Goal: Information Seeking & Learning: Find specific fact

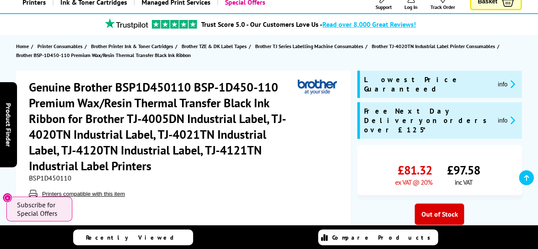
scroll to position [50, 0]
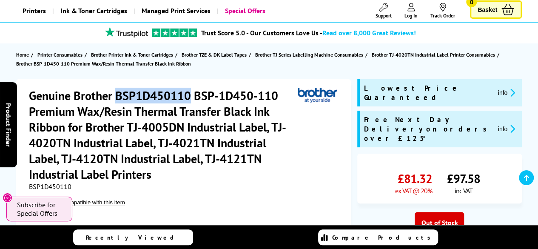
drag, startPoint x: 117, startPoint y: 94, endPoint x: 188, endPoint y: 95, distance: 70.6
click at [188, 95] on h1 "Genuine Brother BSP1D450110 BSP-1D450-110 Premium Wax/Resin Thermal Transfer Bl…" at bounding box center [163, 135] width 269 height 94
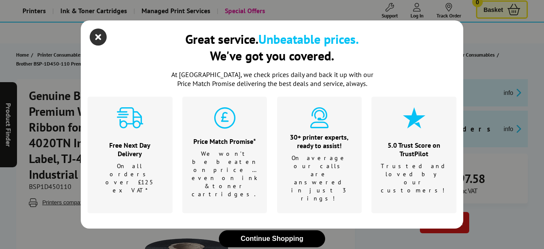
click at [100, 40] on icon "close modal" at bounding box center [98, 36] width 17 height 17
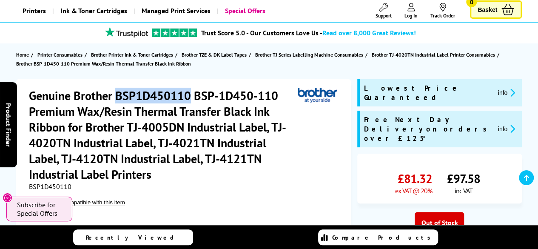
copy h1 "BSP1D450110"
